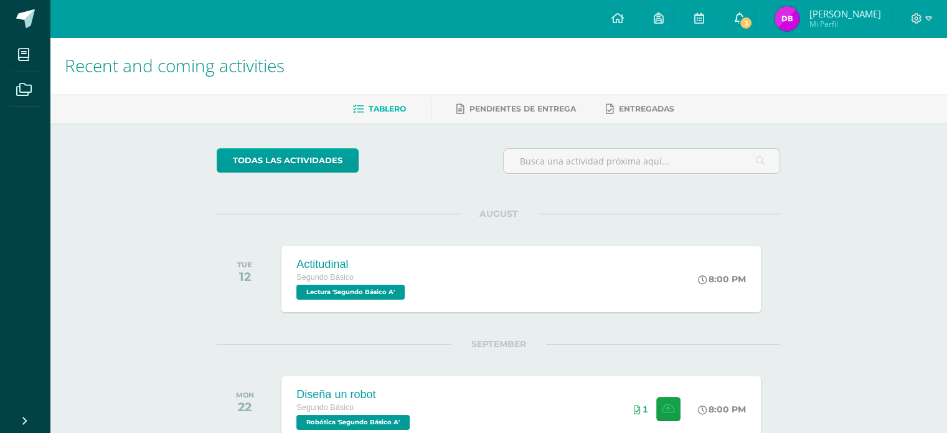
click at [759, 4] on link "3" at bounding box center [739, 18] width 40 height 37
click at [759, 8] on link "3" at bounding box center [739, 18] width 40 height 37
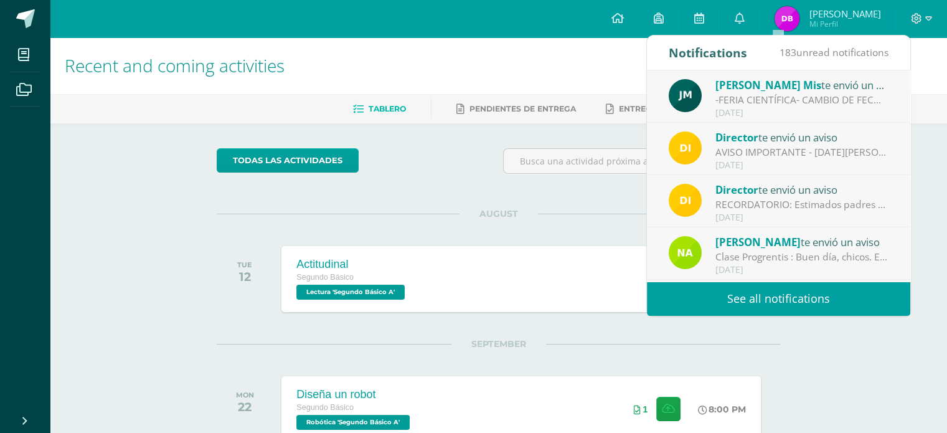
click at [299, 172] on div "todas las Actividades" at bounding box center [331, 165] width 239 height 35
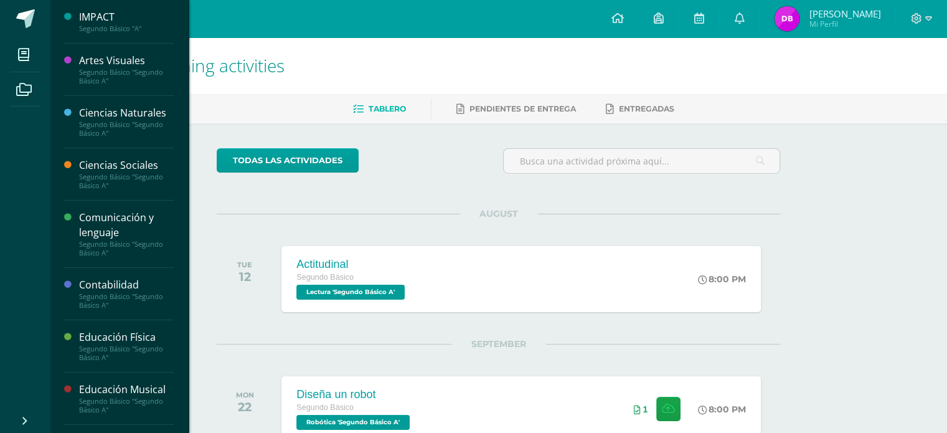
click at [120, 220] on div "Comunicación y lenguaje" at bounding box center [126, 224] width 95 height 29
